Goal: Entertainment & Leisure: Consume media (video, audio)

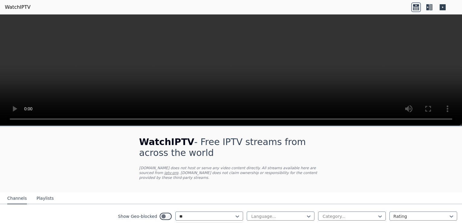
scroll to position [60, 0]
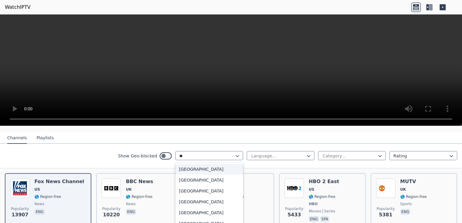
type input "***"
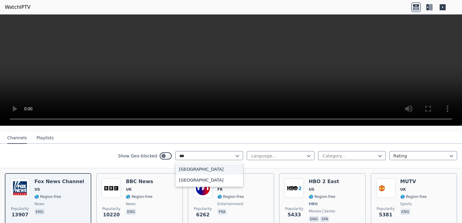
click at [218, 165] on div "[GEOGRAPHIC_DATA]" at bounding box center [209, 169] width 68 height 11
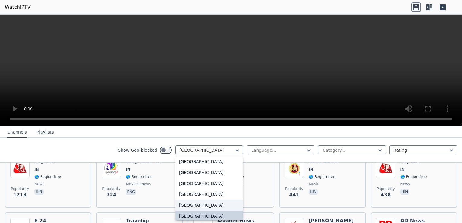
scroll to position [85, 0]
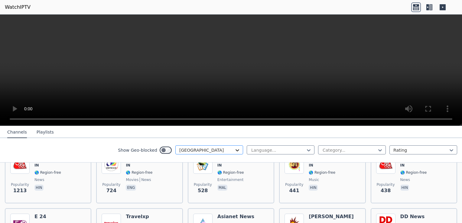
click at [236, 150] on icon at bounding box center [238, 150] width 4 height 2
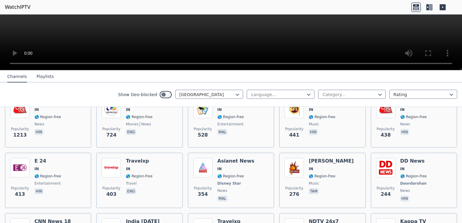
click at [452, 65] on div at bounding box center [231, 43] width 462 height 56
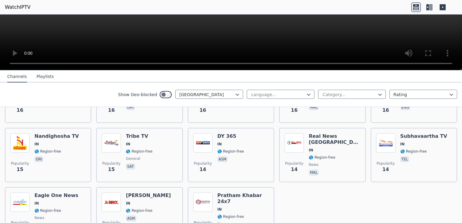
scroll to position [1636, 0]
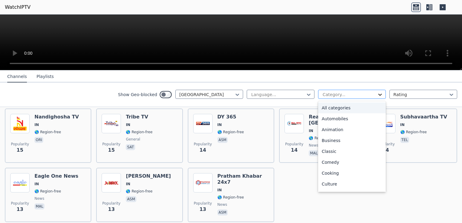
click at [377, 94] on icon at bounding box center [380, 95] width 6 height 6
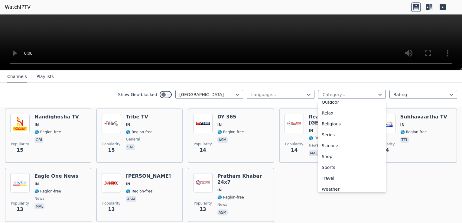
scroll to position [206, 0]
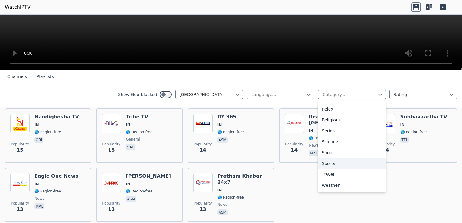
click at [336, 166] on div "Sports" at bounding box center [352, 163] width 68 height 11
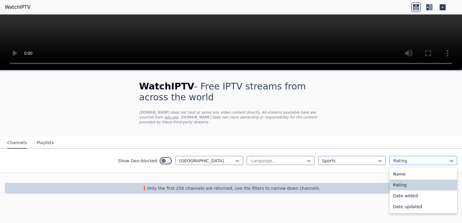
click at [447, 158] on div at bounding box center [420, 161] width 55 height 6
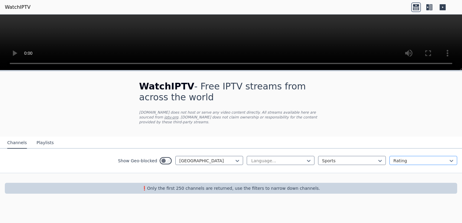
click at [447, 158] on div at bounding box center [420, 161] width 55 height 6
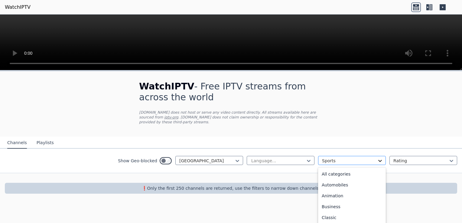
click at [380, 158] on icon at bounding box center [380, 161] width 6 height 6
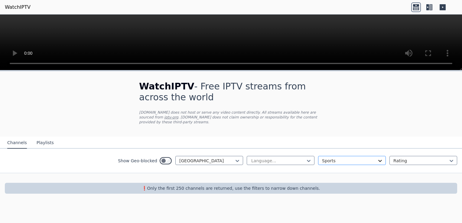
click at [380, 158] on icon at bounding box center [380, 161] width 6 height 6
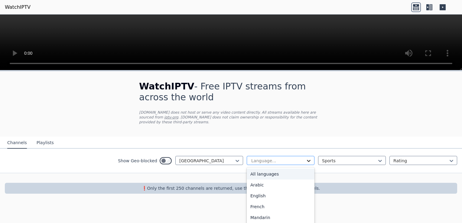
click at [310, 158] on icon at bounding box center [309, 161] width 6 height 6
click at [285, 170] on div "All languages" at bounding box center [281, 174] width 68 height 11
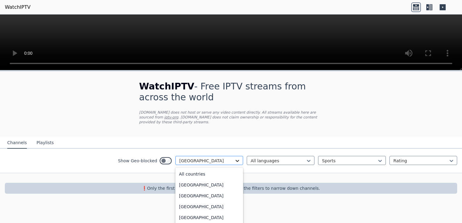
scroll to position [867, 0]
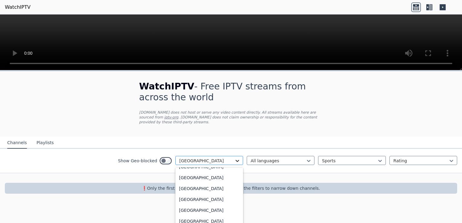
click at [235, 158] on icon at bounding box center [237, 161] width 6 height 6
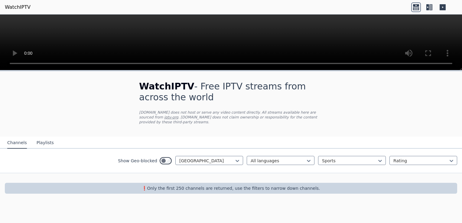
click at [191, 185] on p "❗️Only the first 250 channels are returned, use the filters to narrow down chan…" at bounding box center [230, 188] width 447 height 6
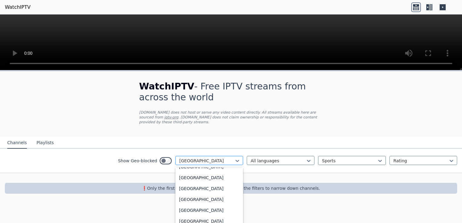
click at [190, 159] on div "[GEOGRAPHIC_DATA]" at bounding box center [209, 160] width 68 height 9
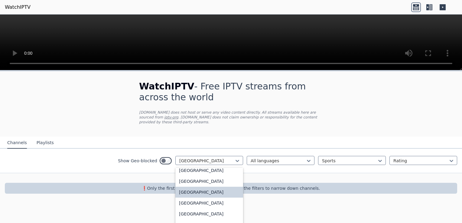
scroll to position [923, 0]
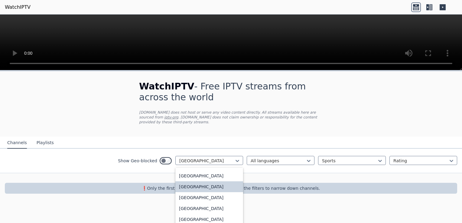
click at [190, 189] on div "[GEOGRAPHIC_DATA]" at bounding box center [209, 186] width 68 height 11
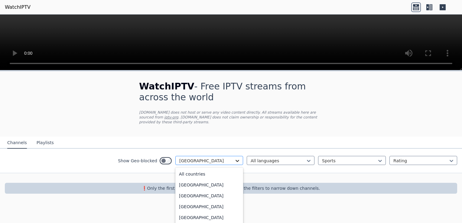
click at [238, 158] on icon at bounding box center [237, 161] width 6 height 6
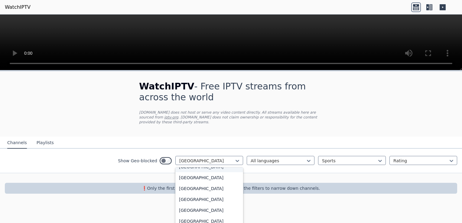
scroll to position [875, 0]
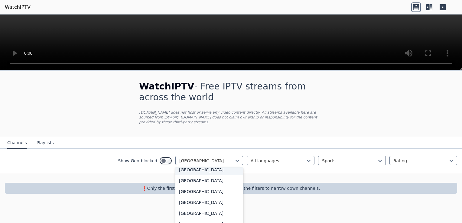
click at [197, 171] on div "[GEOGRAPHIC_DATA]" at bounding box center [209, 169] width 68 height 11
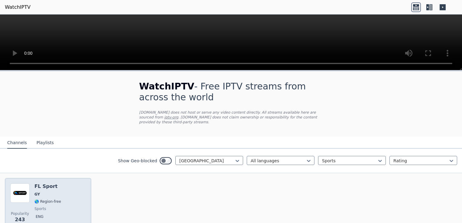
click at [47, 184] on h6 "FL Sport" at bounding box center [47, 187] width 27 height 6
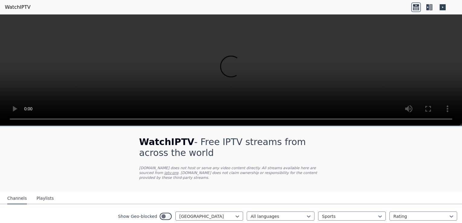
drag, startPoint x: 457, startPoint y: 68, endPoint x: 463, endPoint y: 165, distance: 97.8
click at [462, 165] on html "WatchIPTV WatchIPTV - Free IPTV streams from across the world [DOMAIN_NAME] doe…" at bounding box center [231, 111] width 462 height 223
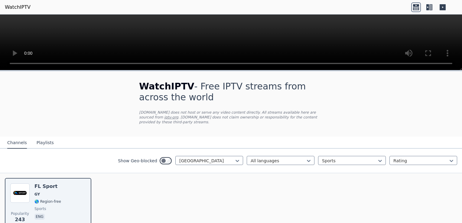
drag, startPoint x: 457, startPoint y: 123, endPoint x: 455, endPoint y: -1, distance: 123.7
click at [455, 0] on html "WatchIPTV WatchIPTV - Free IPTV streams from across the world [DOMAIN_NAME] doe…" at bounding box center [231, 111] width 462 height 223
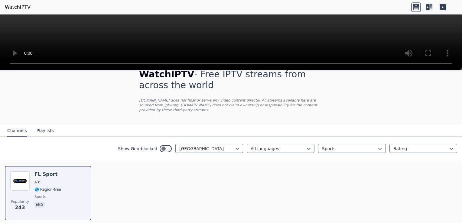
scroll to position [29, 0]
